Goal: Task Accomplishment & Management: Manage account settings

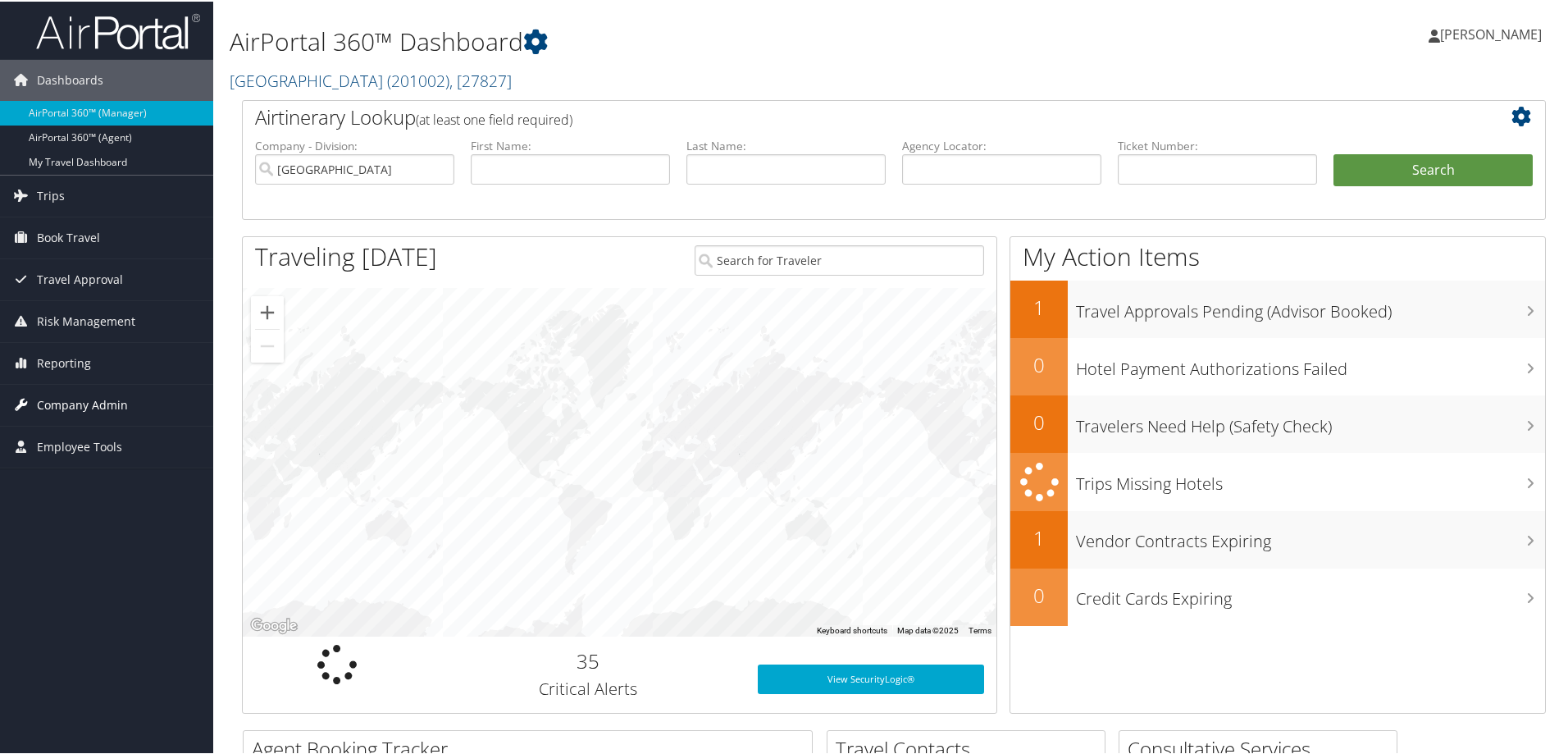
click at [70, 397] on span "Company Admin" at bounding box center [82, 403] width 91 height 41
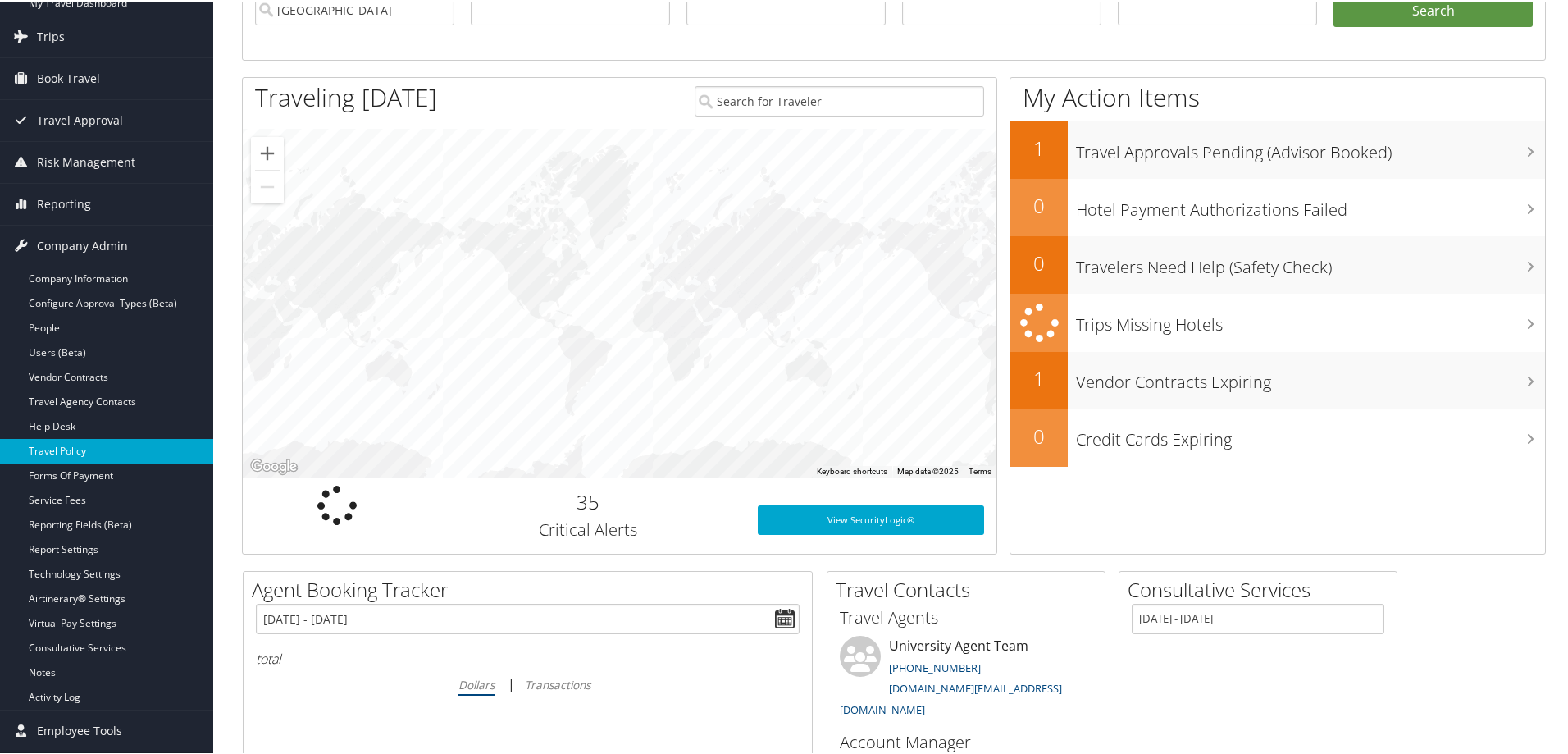
scroll to position [165, 0]
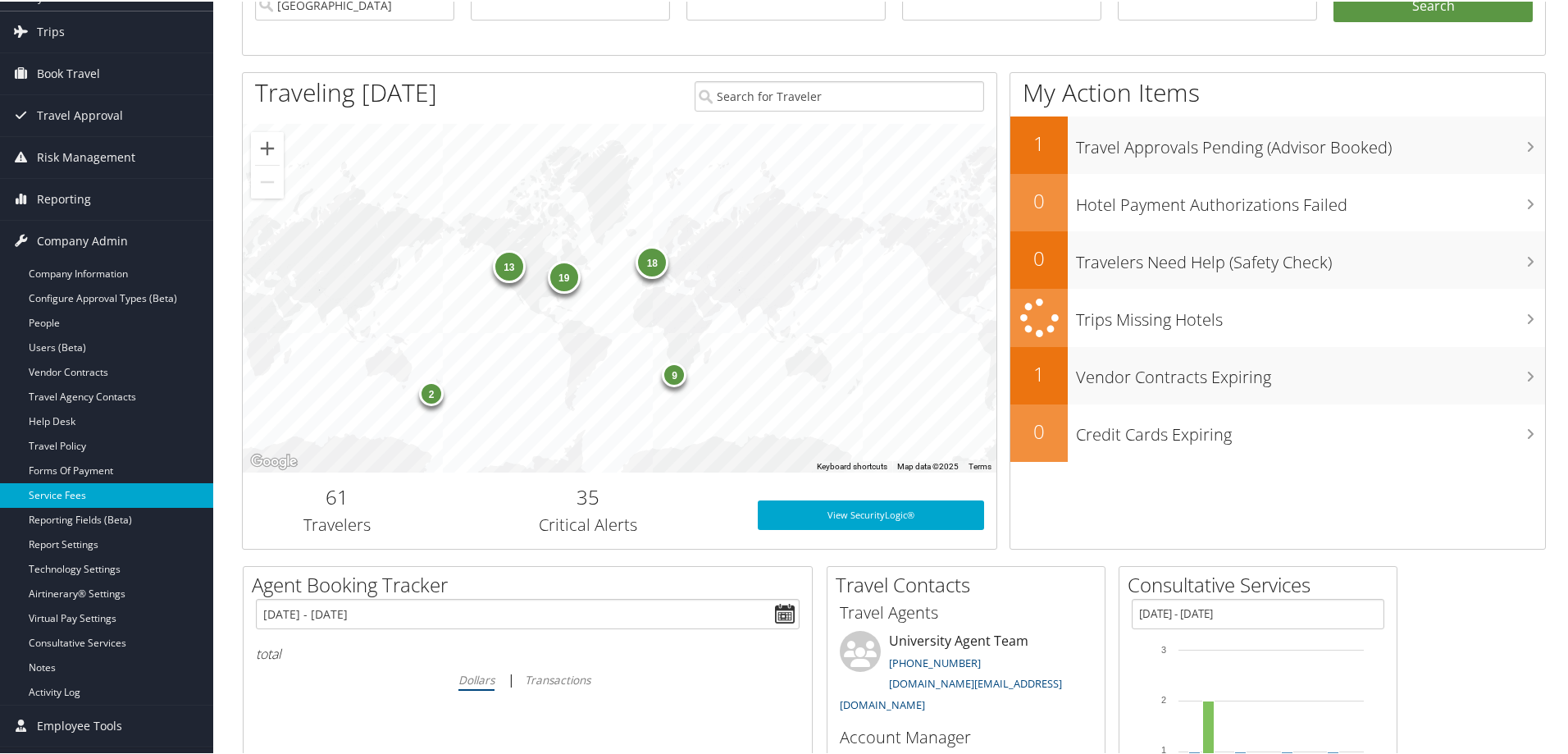
click at [49, 498] on link "Service Fees" at bounding box center [106, 494] width 213 height 25
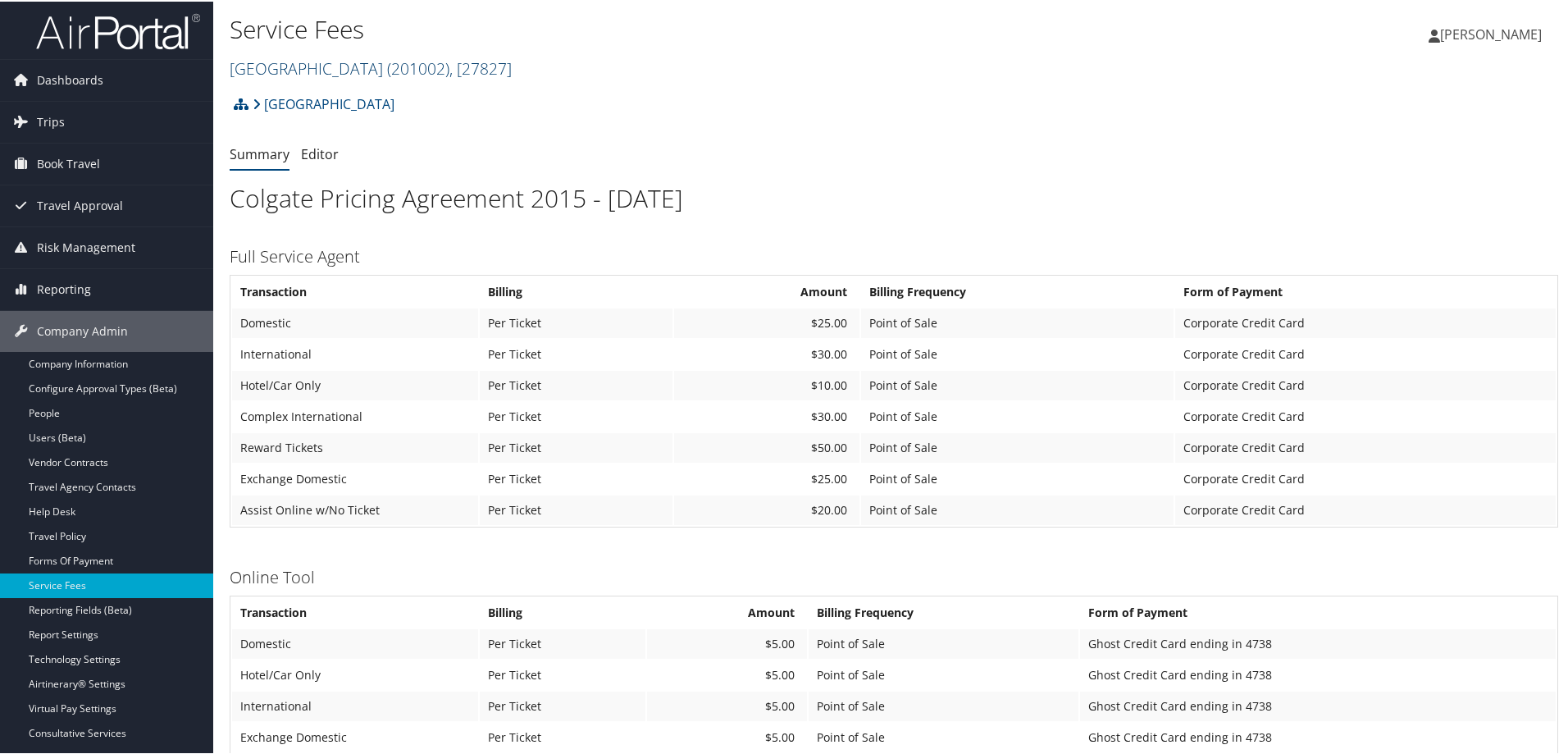
click at [319, 65] on link "Colgate University ( 201002 ) , [ 27827 ]" at bounding box center [370, 67] width 282 height 22
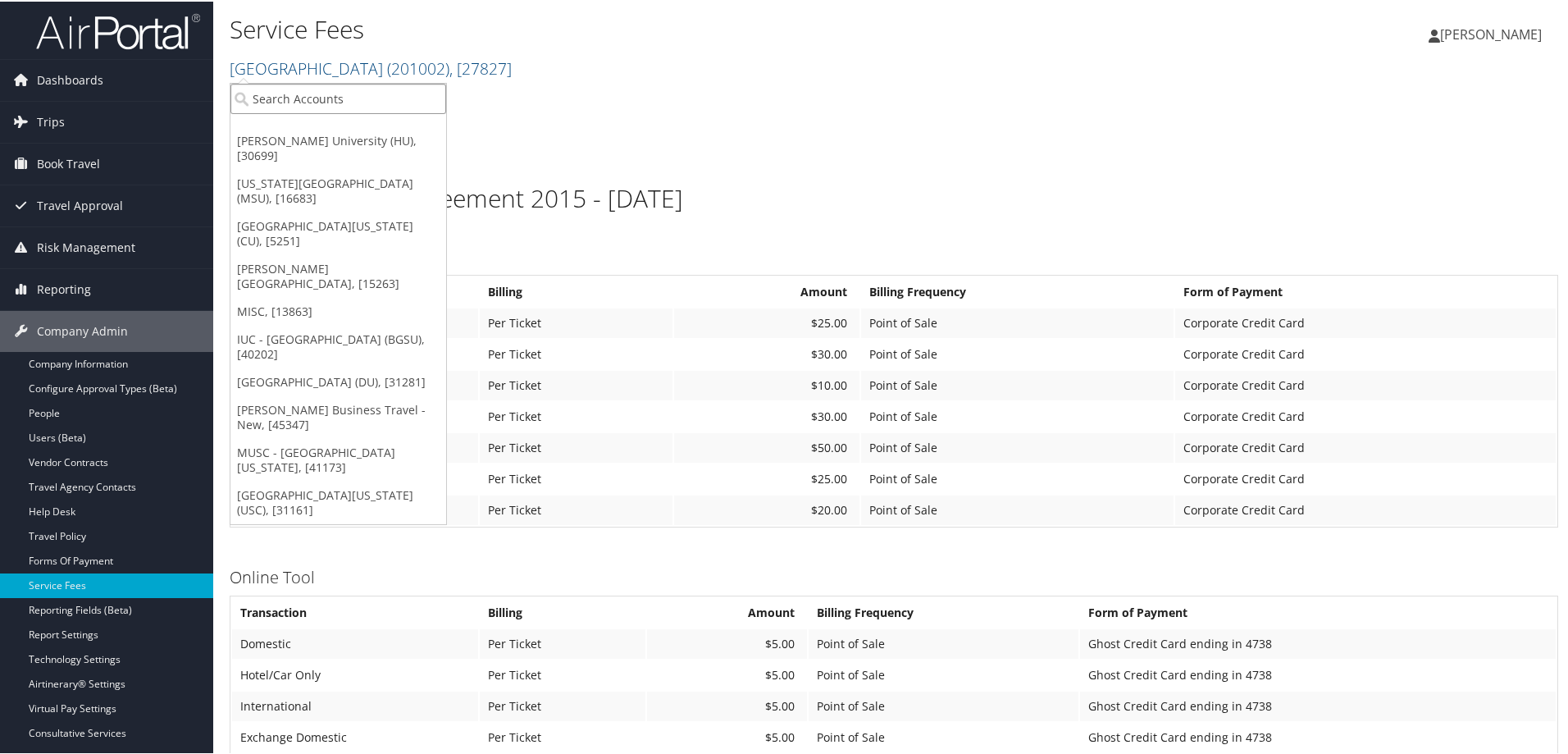
click at [316, 94] on input "search" at bounding box center [338, 97] width 216 height 30
type input "MSU"
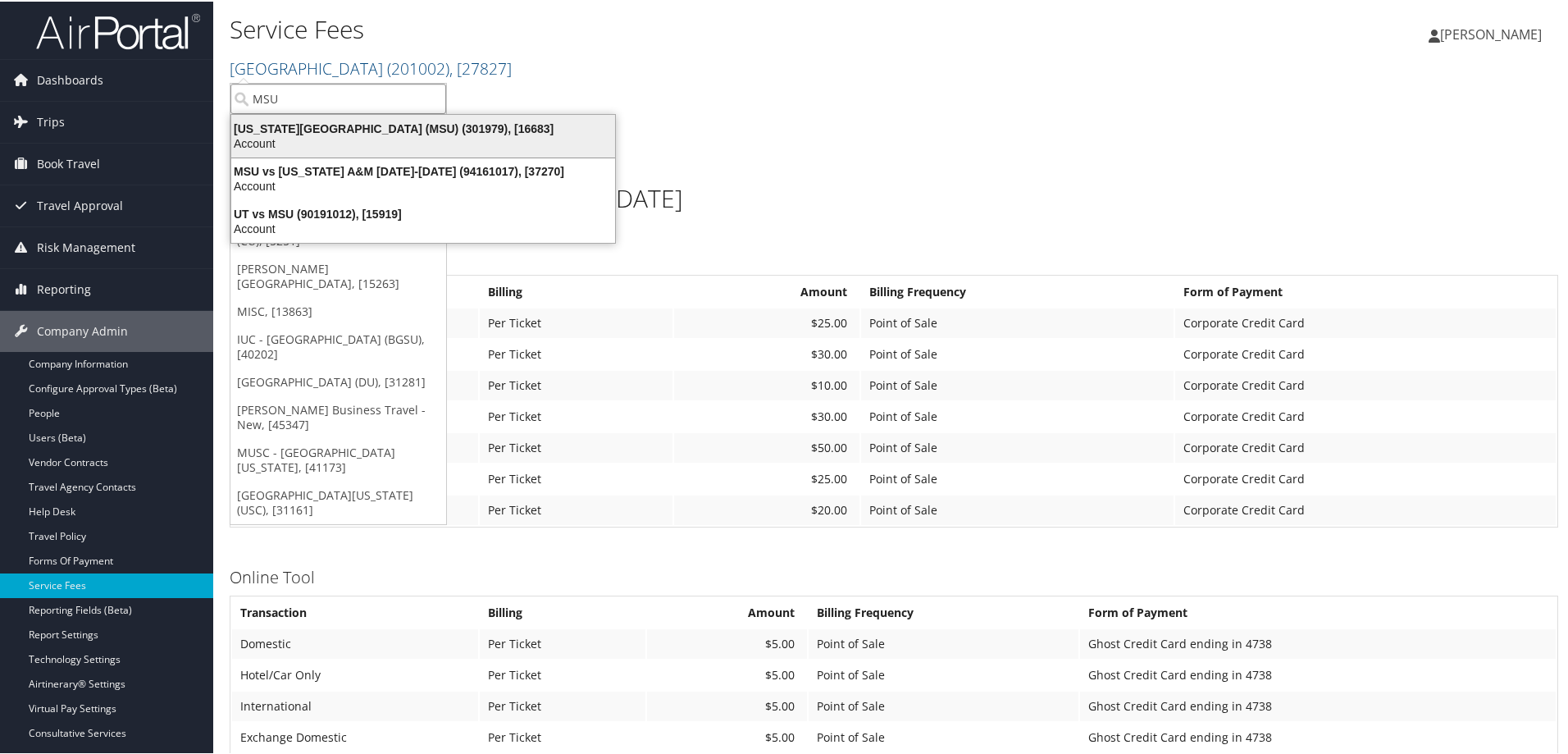
click at [306, 128] on div "Michigan State University (MSU) (301979), [16683]" at bounding box center [423, 127] width 404 height 15
